Goal: Information Seeking & Learning: Learn about a topic

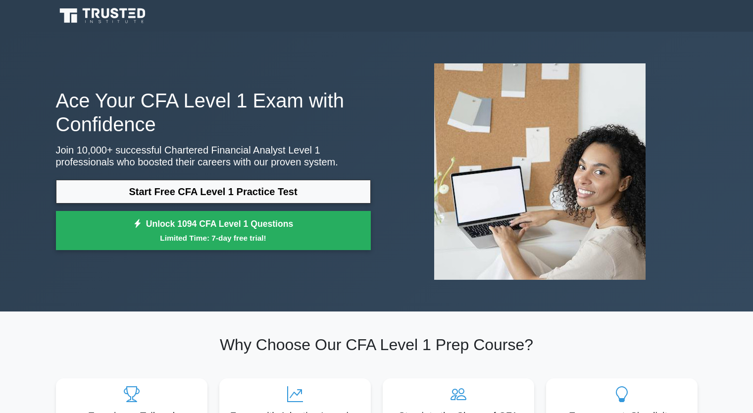
scroll to position [543, 0]
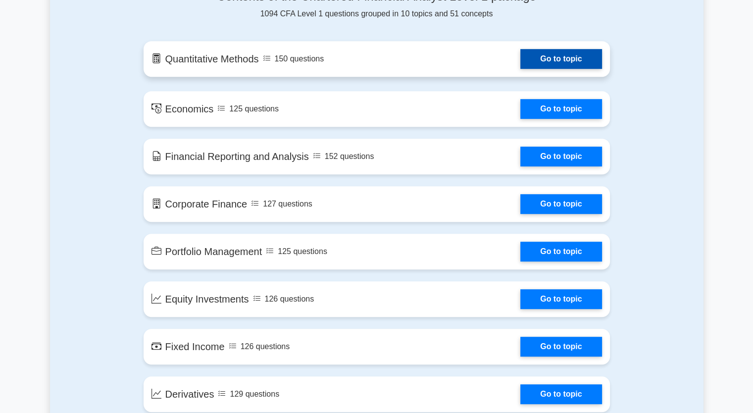
click at [520, 57] on link "Go to topic" at bounding box center [560, 59] width 81 height 20
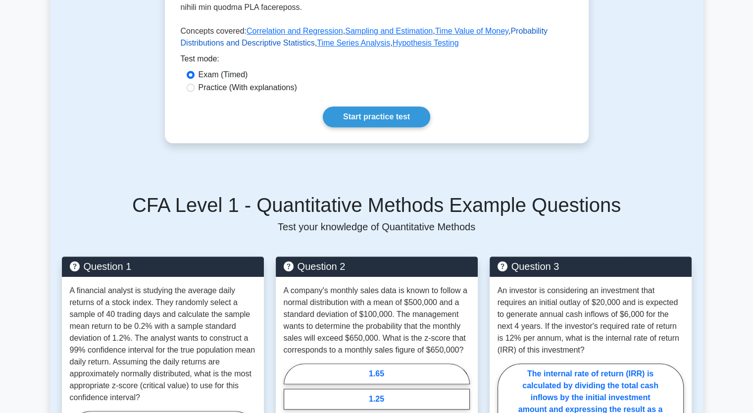
scroll to position [396, 0]
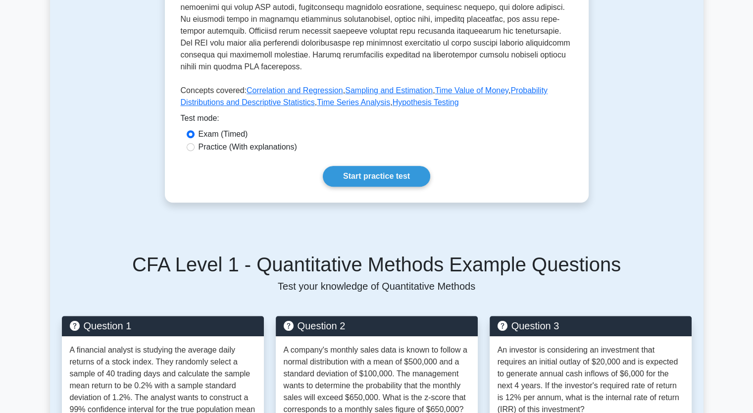
click at [257, 146] on label "Practice (With explanations)" at bounding box center [248, 147] width 99 height 12
click at [195, 146] on input "Practice (With explanations)" at bounding box center [191, 147] width 8 height 8
radio input "true"
click at [339, 167] on link "Start practice test" at bounding box center [376, 176] width 107 height 21
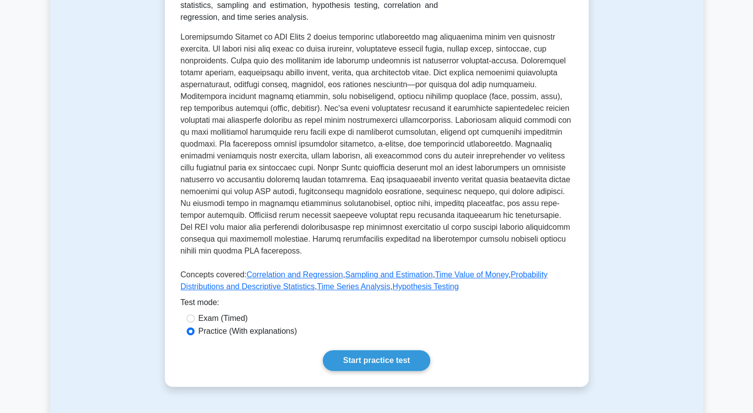
scroll to position [198, 0]
